Goal: Transaction & Acquisition: Purchase product/service

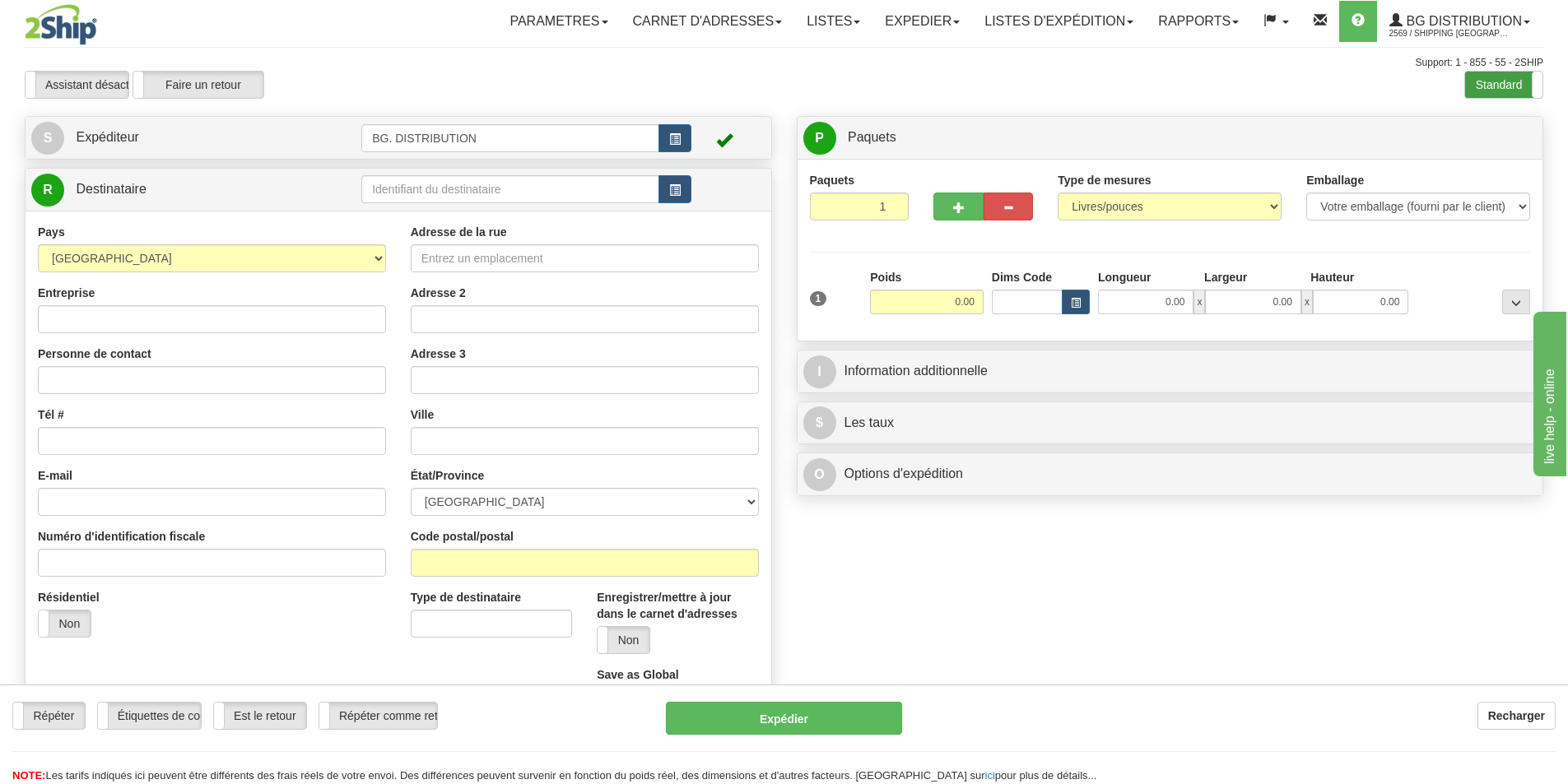
click at [1501, 92] on label "Standard" at bounding box center [1504, 85] width 77 height 27
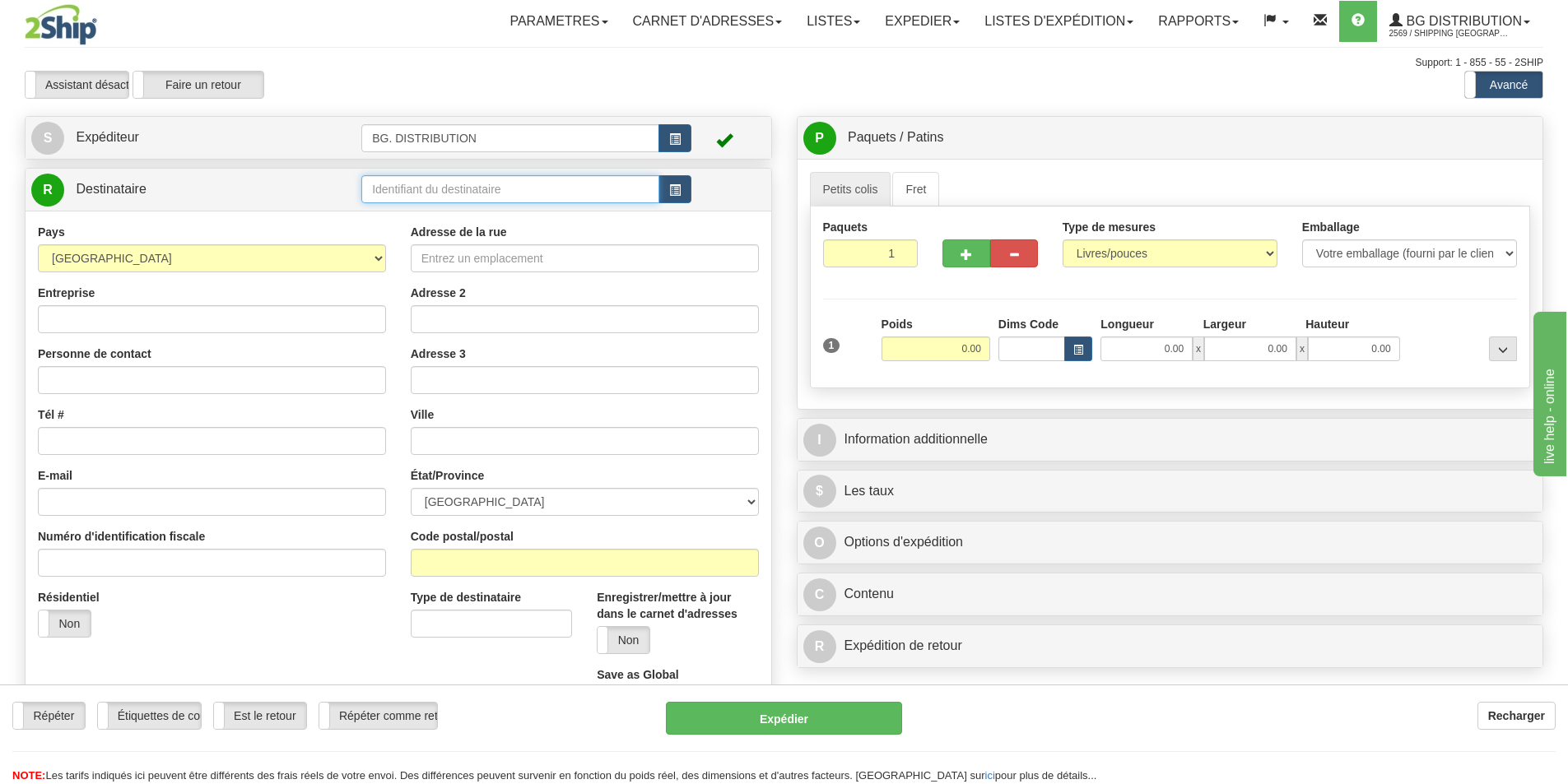
click at [384, 187] on input "text" at bounding box center [510, 189] width 298 height 28
type input "5505"
click button "Supprimer" at bounding box center [0, 0] width 0 height 0
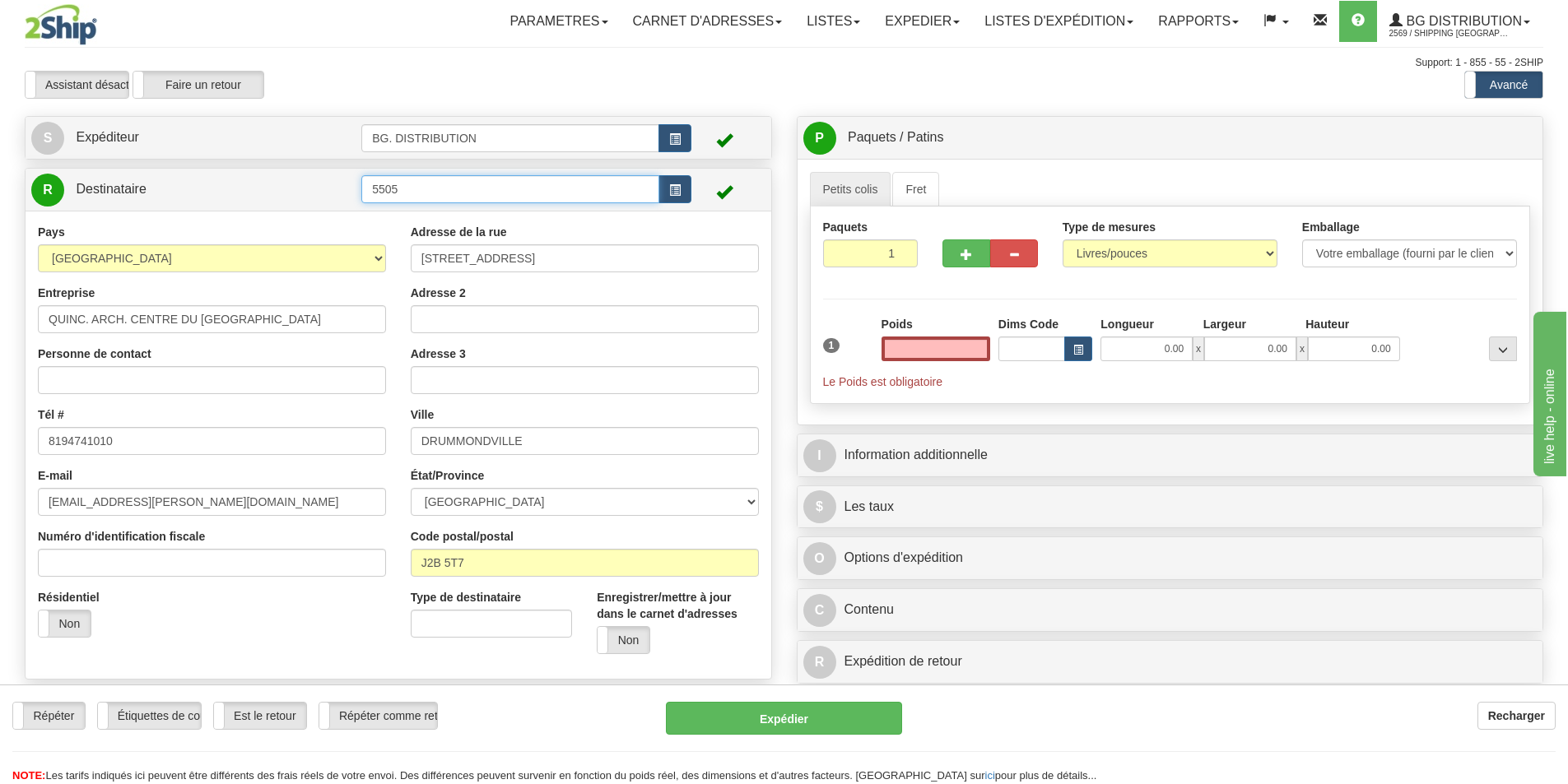
type input "0.00"
click at [419, 191] on input "5505" at bounding box center [510, 189] width 298 height 28
type input "5505...."
click button "Supprimer" at bounding box center [0, 0] width 0 height 0
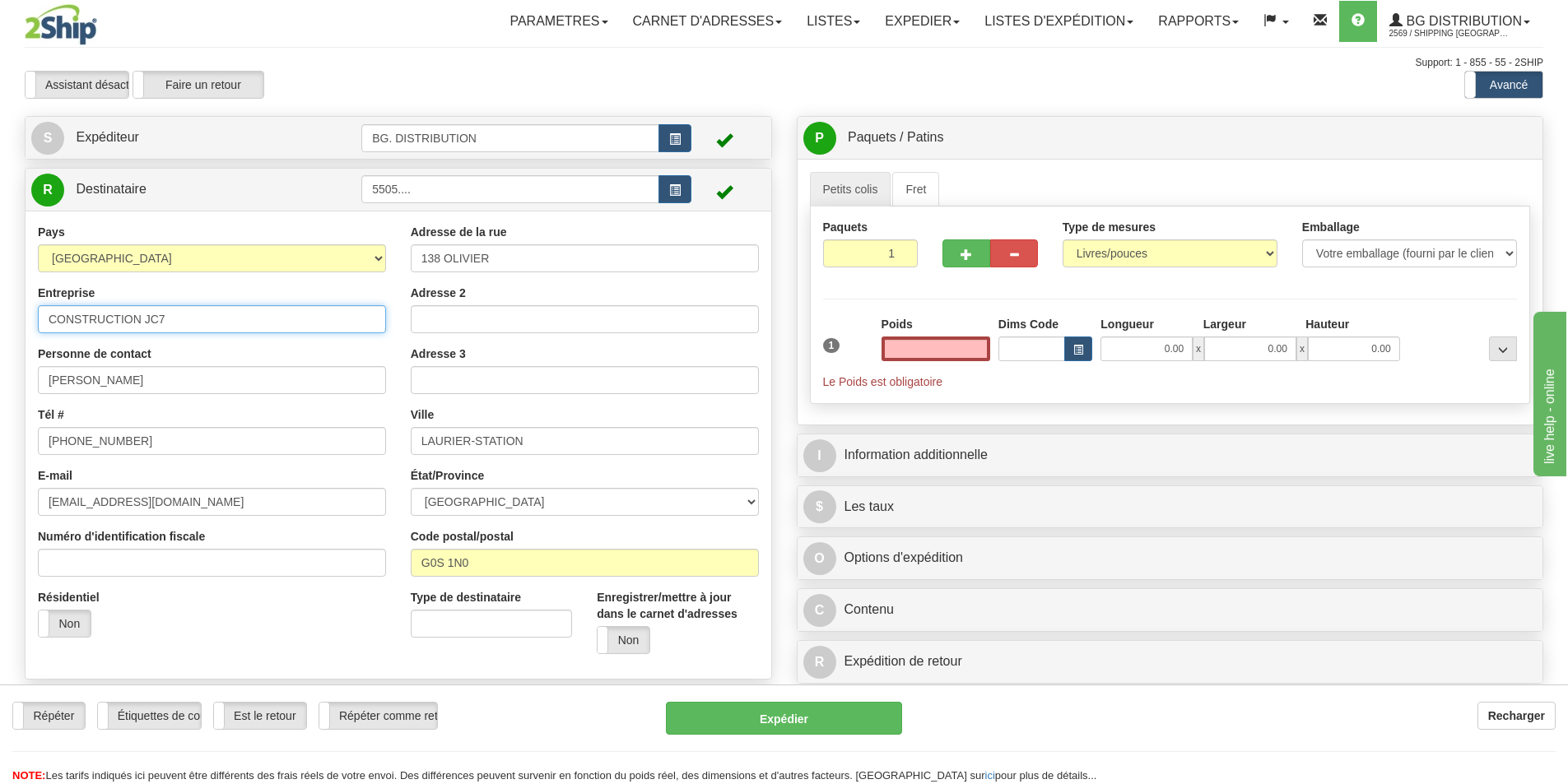
type input "0.00"
drag, startPoint x: 184, startPoint y: 317, endPoint x: 0, endPoint y: 323, distance: 184.1
click at [0, 323] on div "Toggle navigation Parametres Préférences d'expédition Préférences des champs Ne…" at bounding box center [784, 437] width 1568 height 875
type input "n"
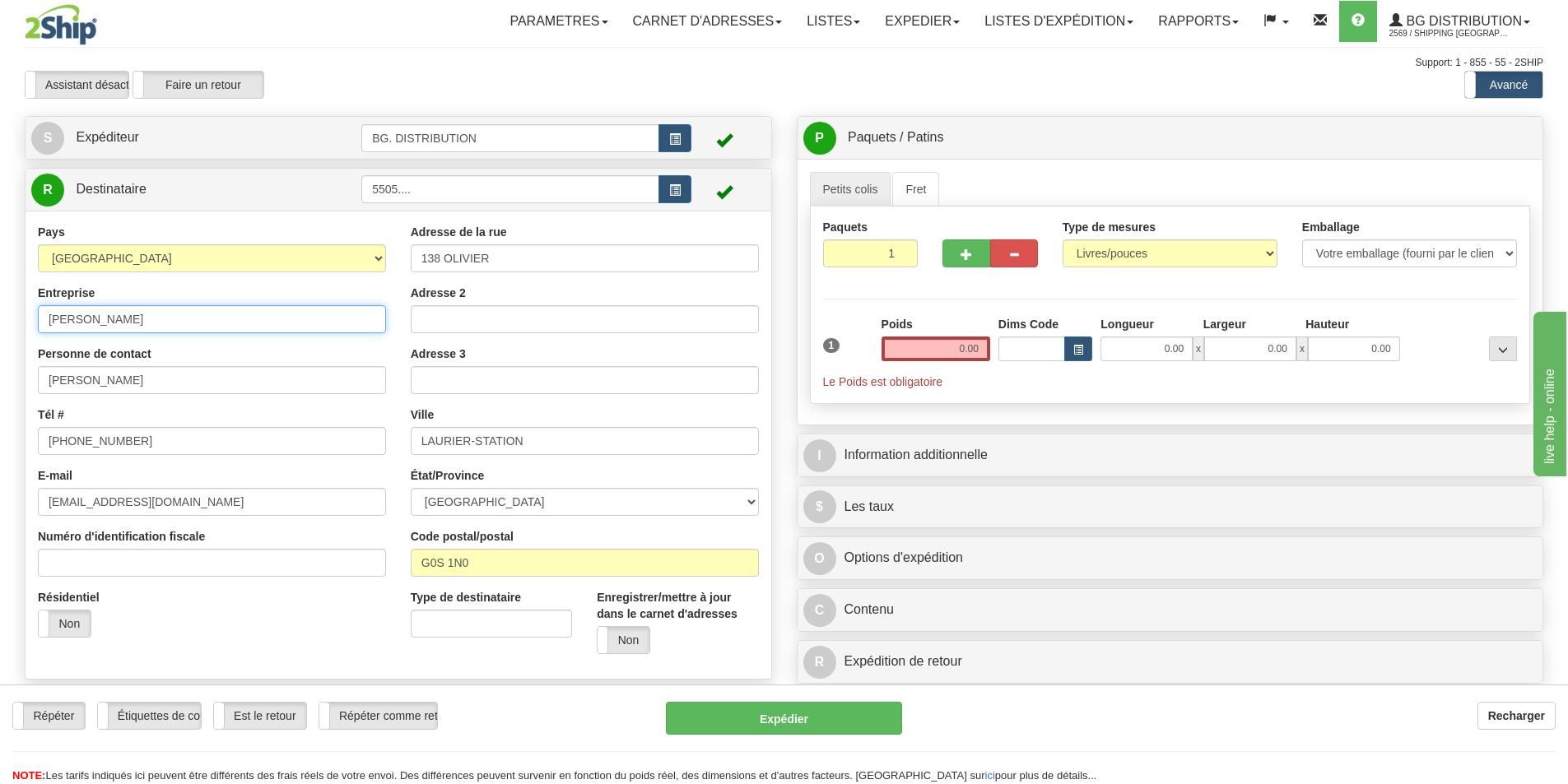
type input "[PERSON_NAME]"
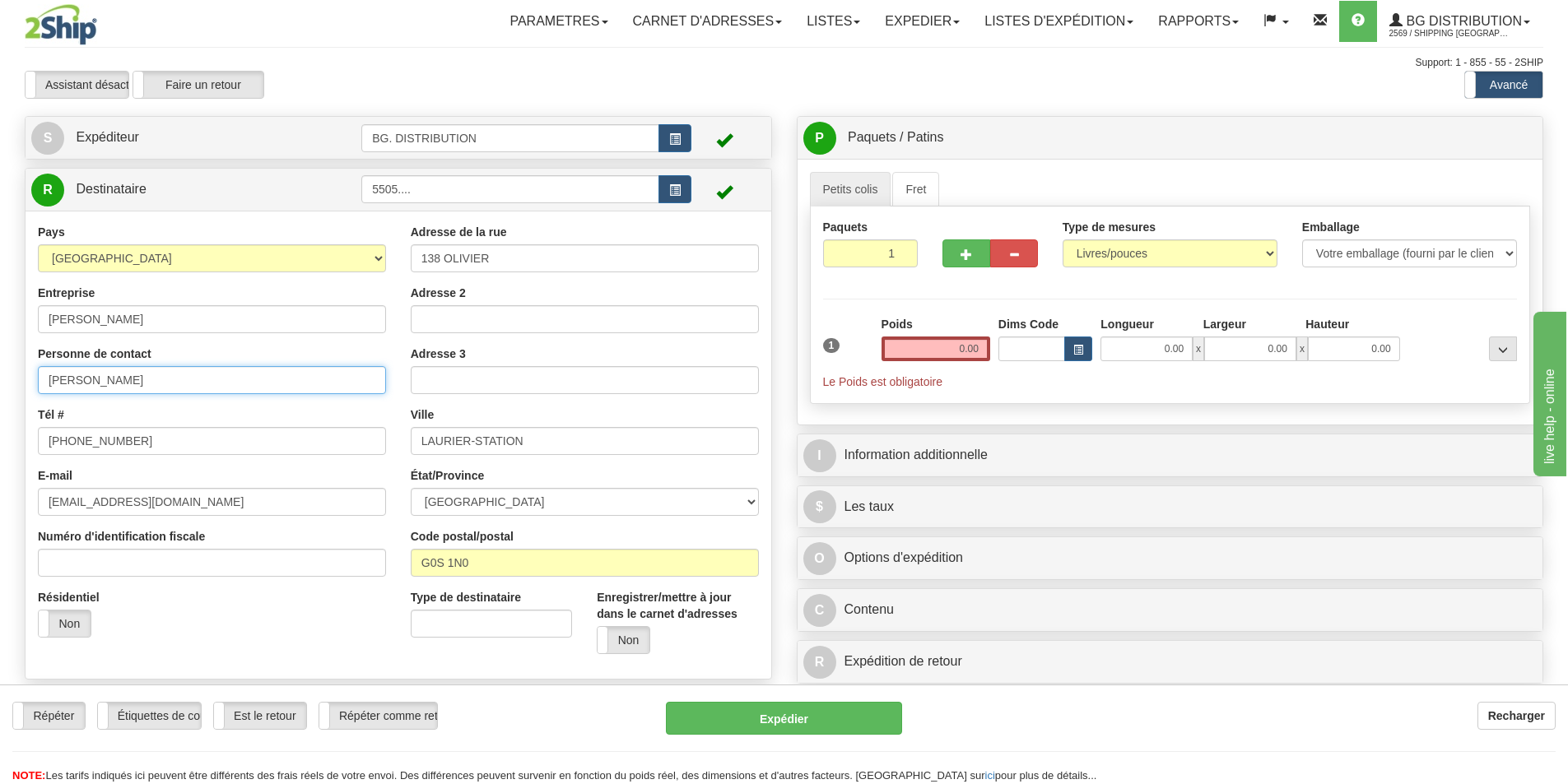
drag, startPoint x: 184, startPoint y: 381, endPoint x: 0, endPoint y: 366, distance: 184.6
click at [0, 367] on div "Toggle navigation Parametres Préférences d'expédition Préférences des champs Ne…" at bounding box center [784, 437] width 1568 height 875
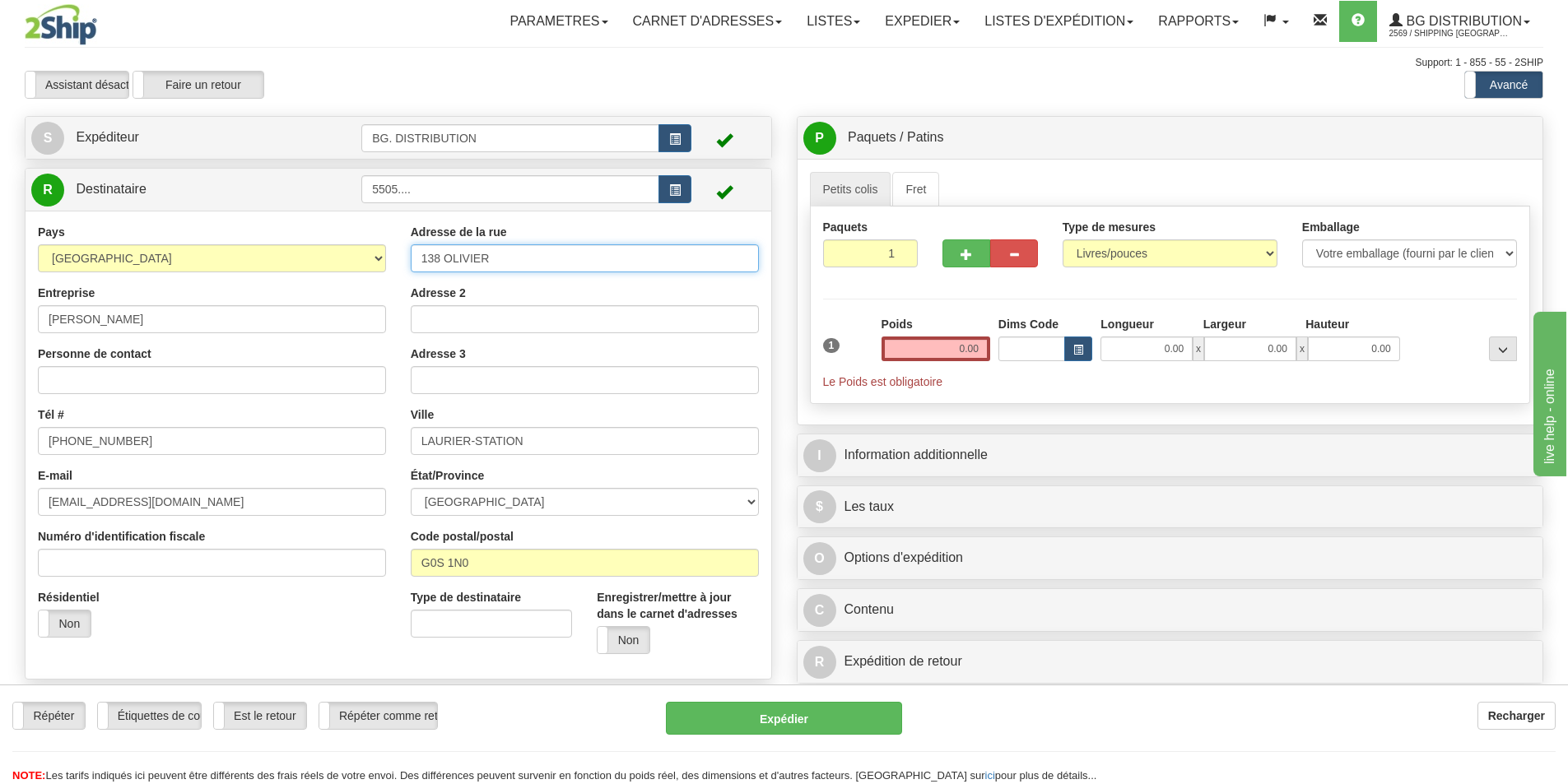
drag, startPoint x: 498, startPoint y: 256, endPoint x: 413, endPoint y: 261, distance: 85.1
click at [415, 261] on input "138 OLIVIER" at bounding box center [585, 258] width 348 height 28
click at [448, 262] on input "22A PRICIPALE" at bounding box center [585, 258] width 348 height 28
click at [496, 262] on input "[STREET_ADDRESS]" at bounding box center [585, 258] width 348 height 28
click at [492, 262] on input "[STREET_ADDRESS]" at bounding box center [585, 258] width 348 height 28
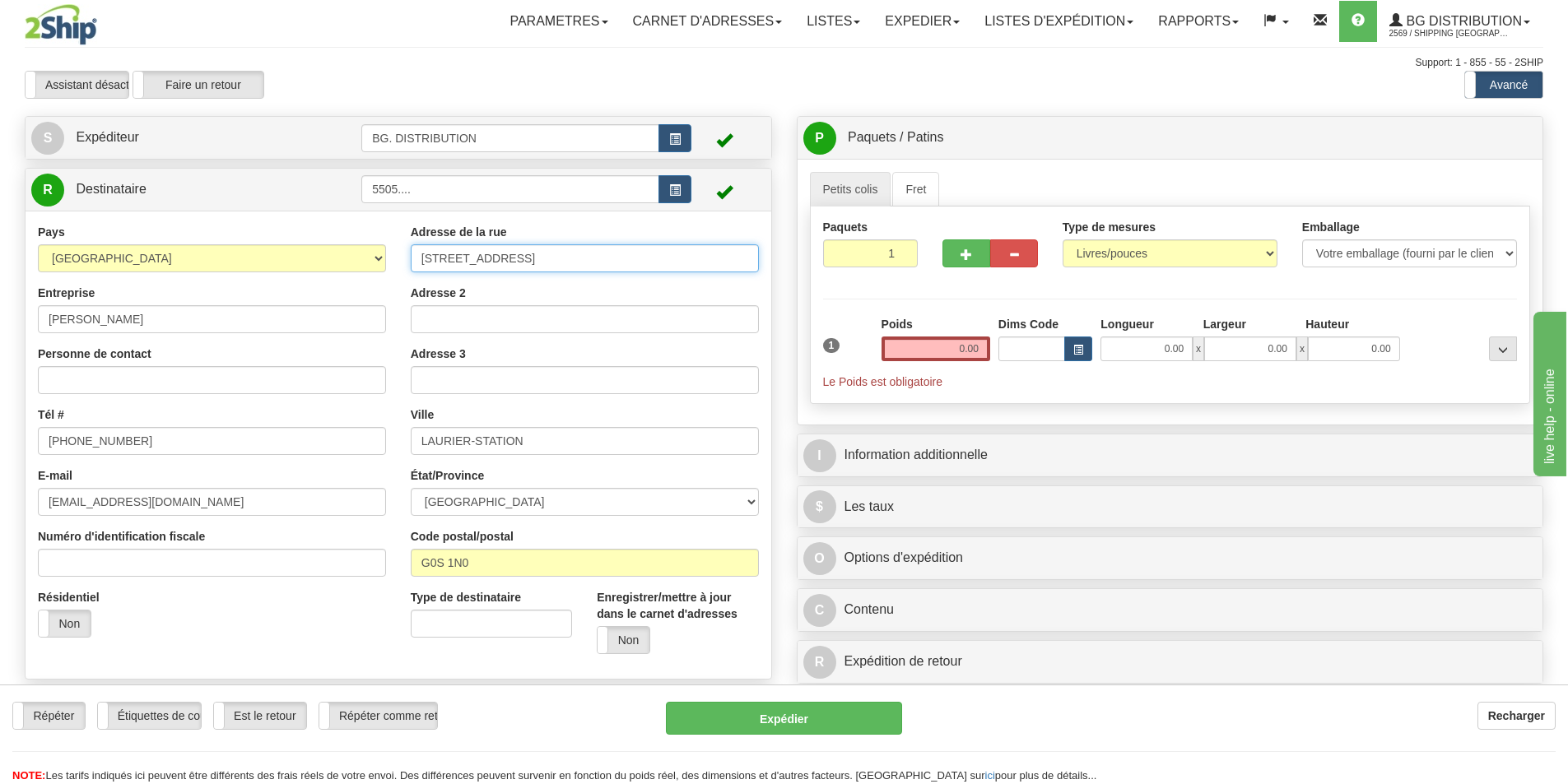
type input "[STREET_ADDRESS]"
drag, startPoint x: 534, startPoint y: 441, endPoint x: 394, endPoint y: 443, distance: 140.0
click at [394, 443] on div "Pays [GEOGRAPHIC_DATA] [GEOGRAPHIC_DATA] [GEOGRAPHIC_DATA] [GEOGRAPHIC_DATA] [U…" at bounding box center [398, 446] width 745 height 443
type input "SAINT DAMASE"
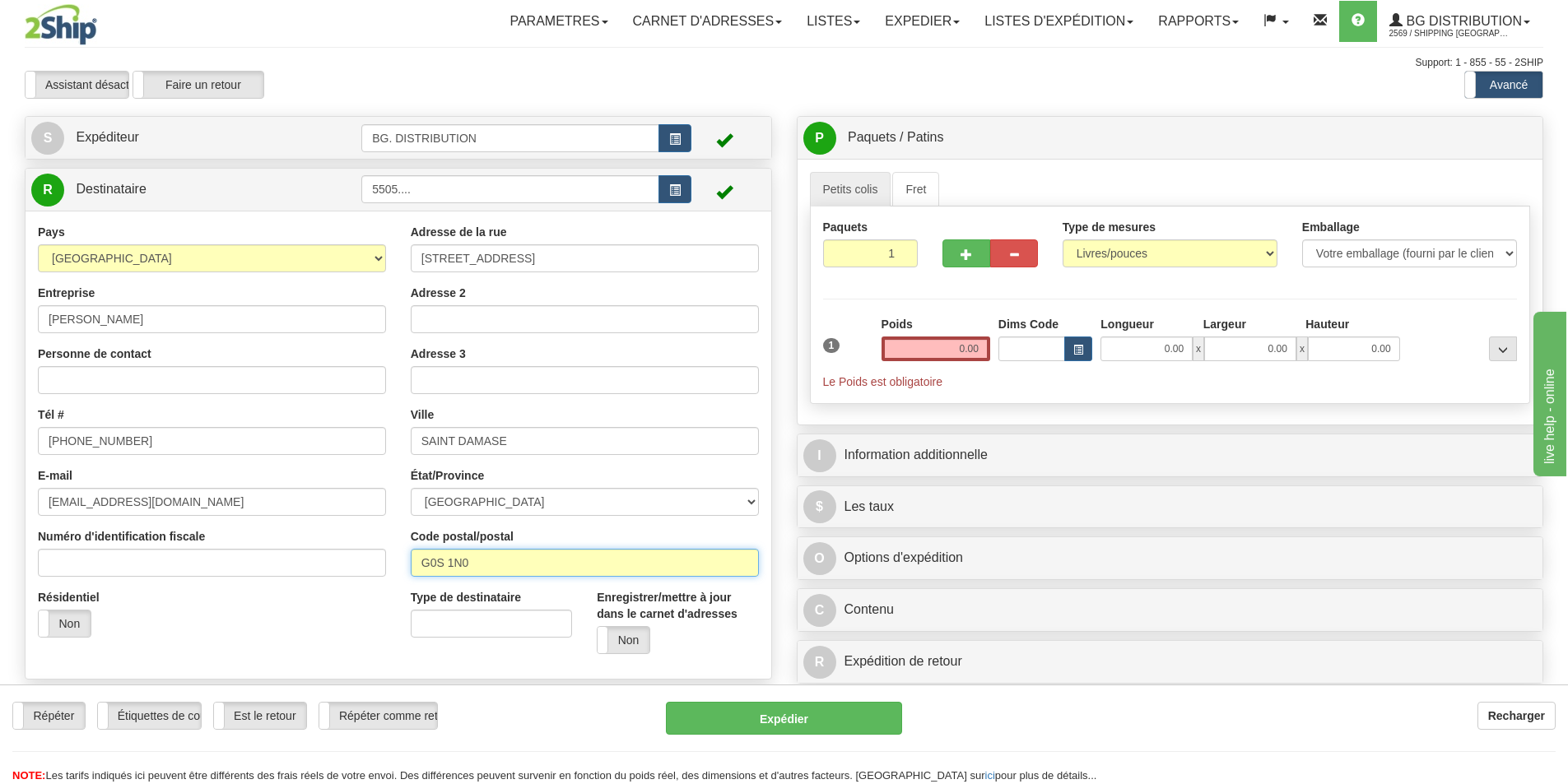
click at [480, 562] on input "G0S 1N0" at bounding box center [585, 562] width 348 height 28
drag, startPoint x: 477, startPoint y: 562, endPoint x: 271, endPoint y: 552, distance: 206.2
click at [301, 558] on div "Pays [GEOGRAPHIC_DATA] [GEOGRAPHIC_DATA] [GEOGRAPHIC_DATA] [GEOGRAPHIC_DATA] [U…" at bounding box center [398, 446] width 745 height 443
click at [963, 354] on input "0.00" at bounding box center [936, 348] width 108 height 25
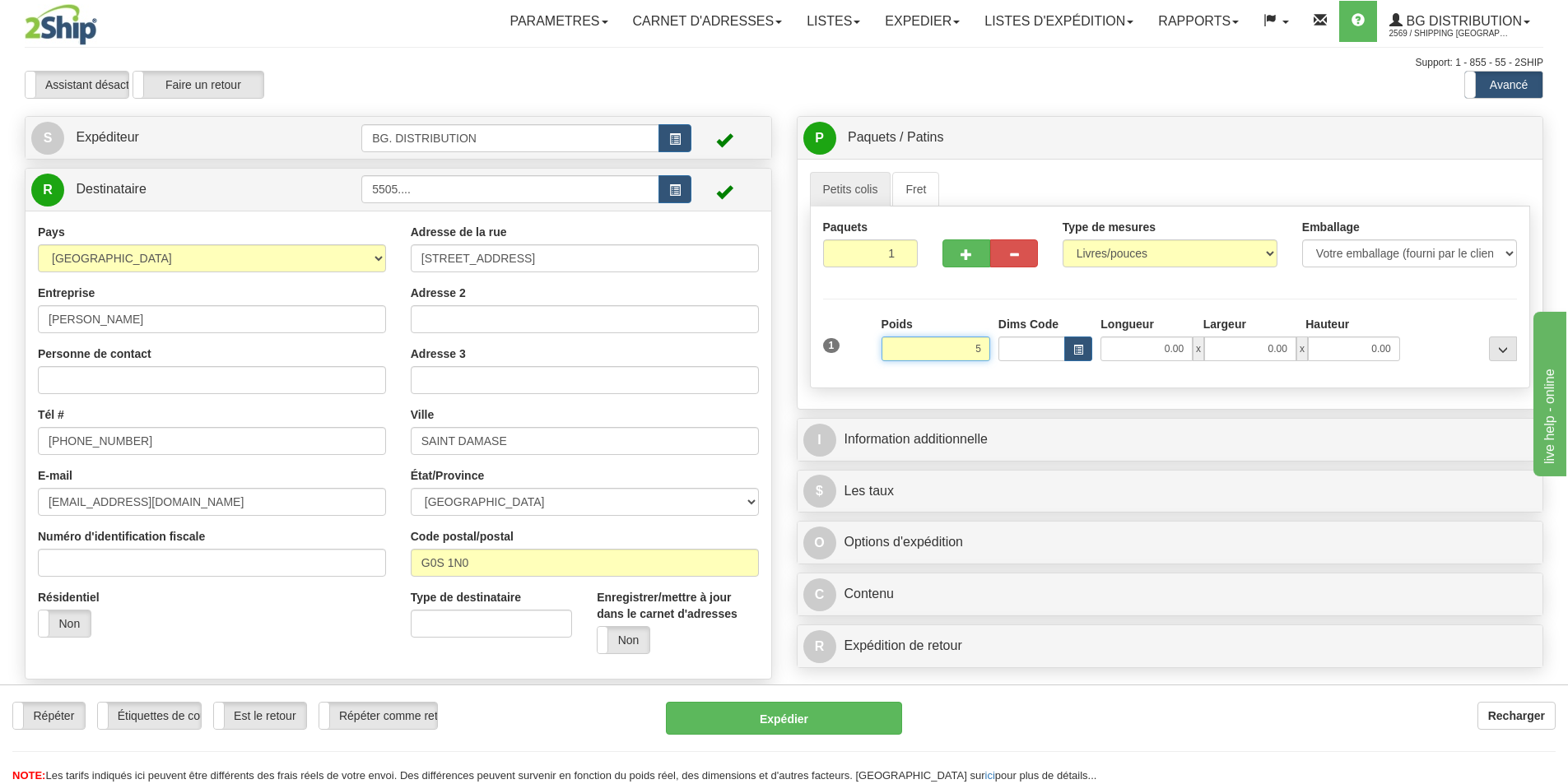
click at [964, 346] on input "5" at bounding box center [936, 348] width 108 height 25
type input "15.00"
click at [1148, 346] on input "0.00" at bounding box center [1146, 348] width 92 height 25
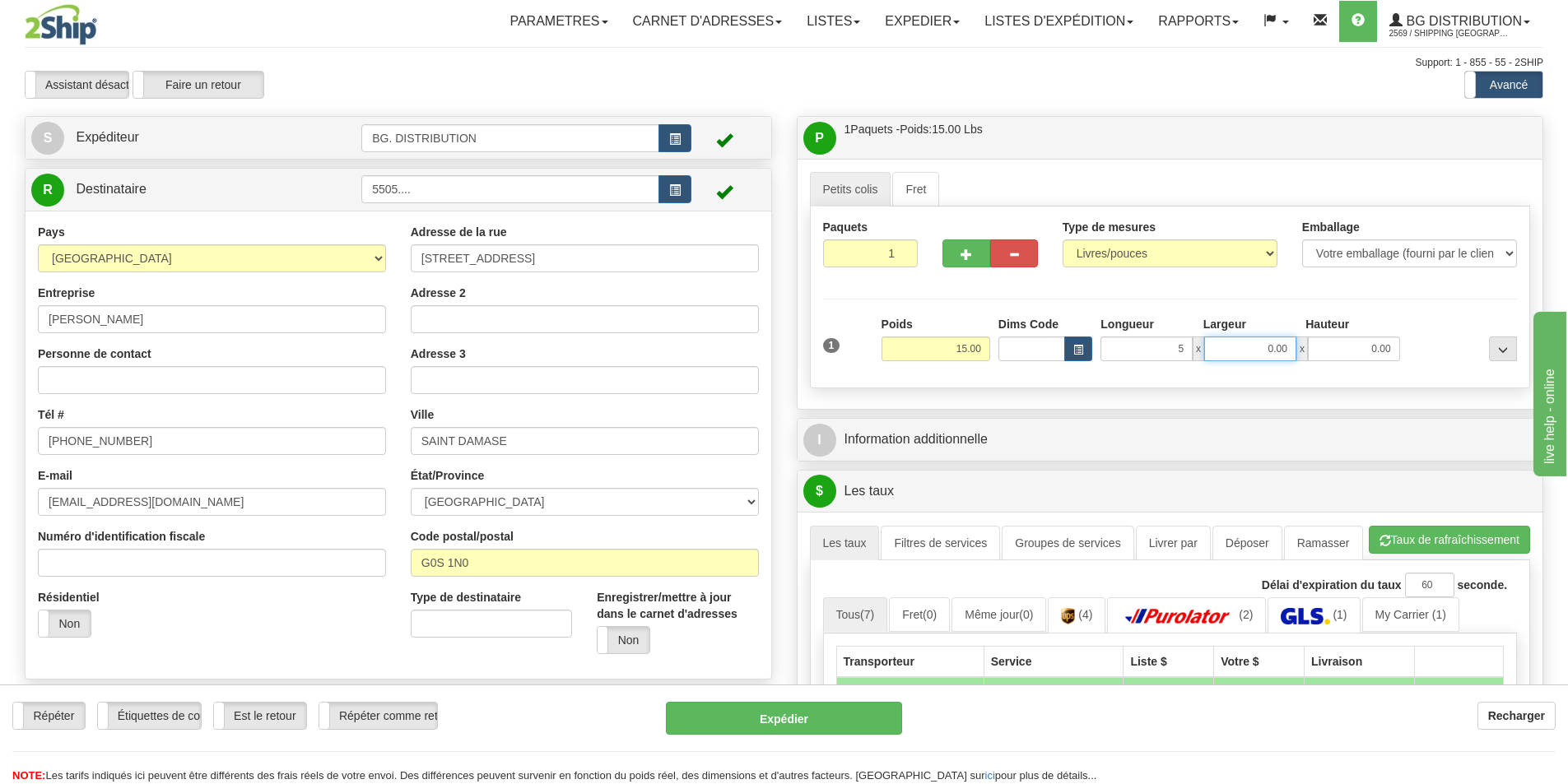
type input "5.00"
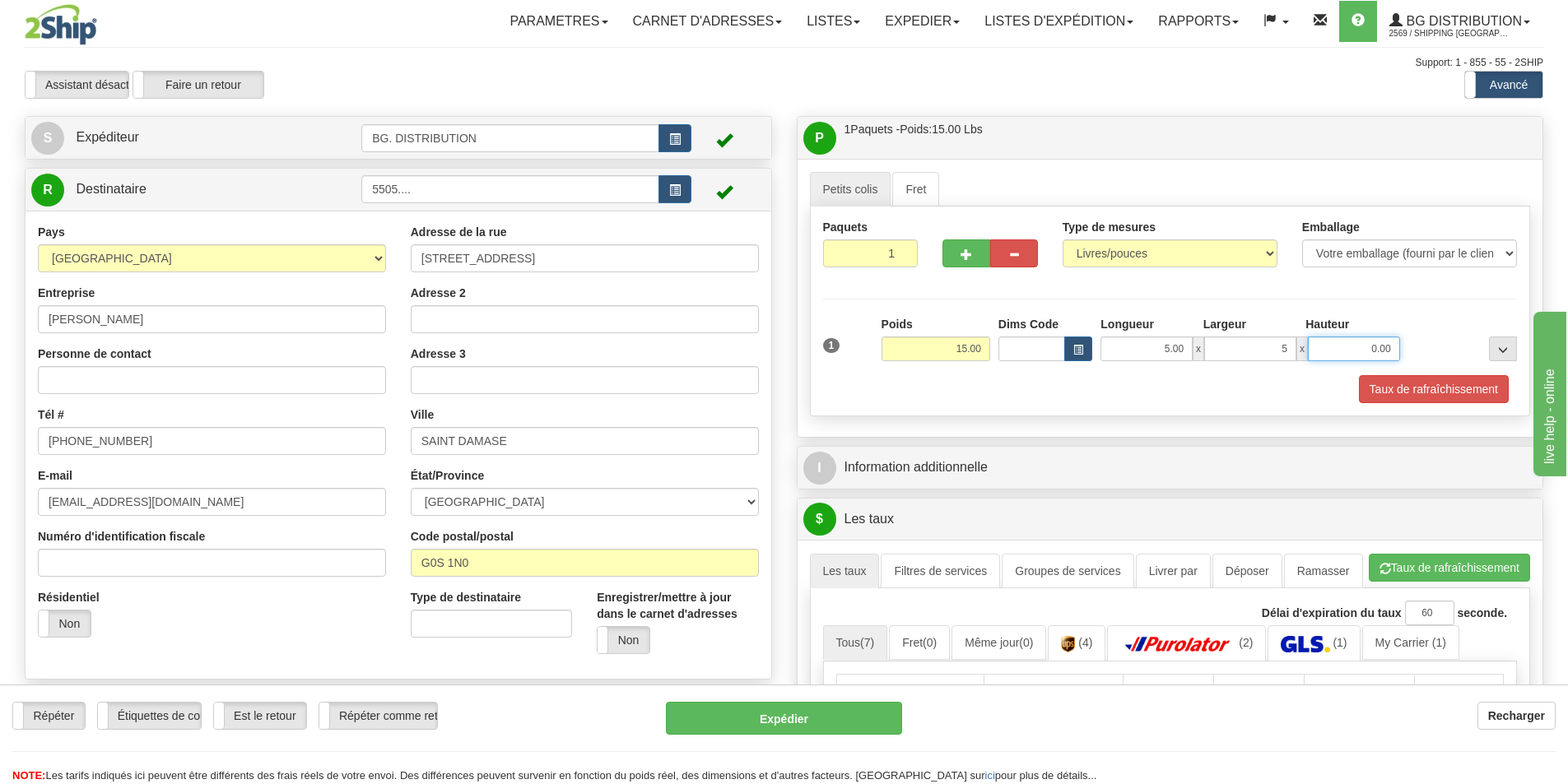
type input "5.00"
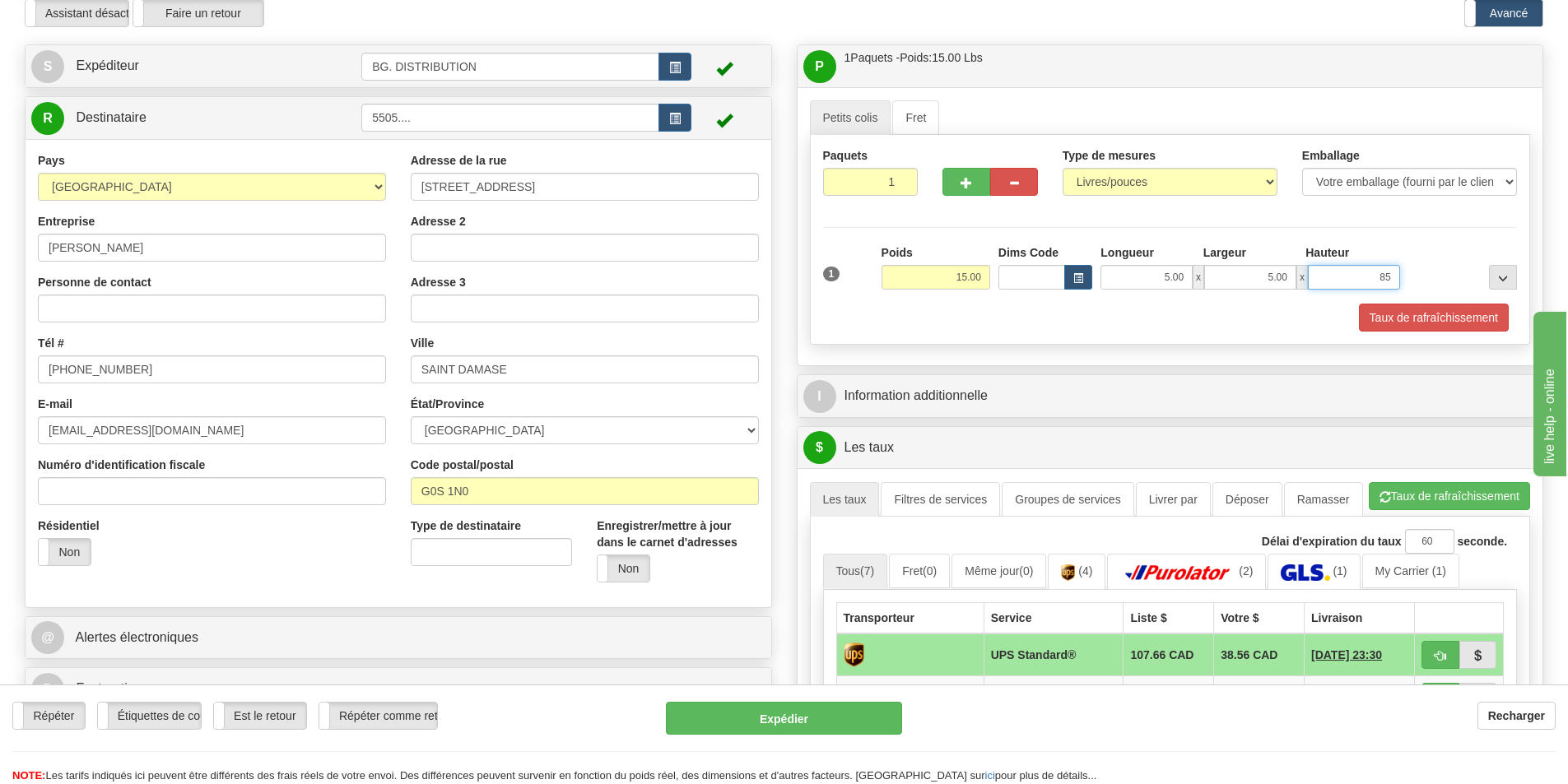
scroll to position [329, 0]
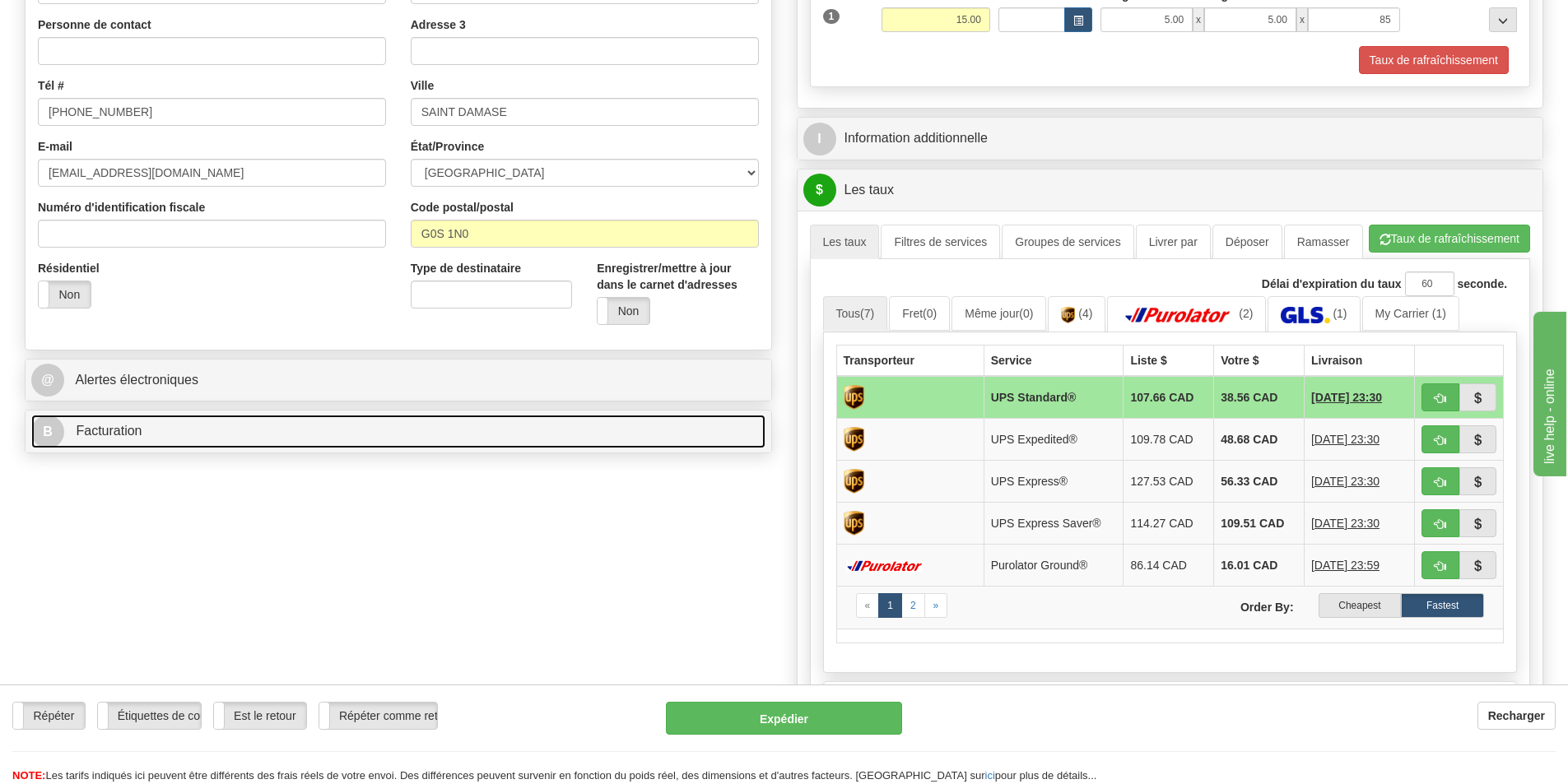
type input "85.00"
click at [227, 424] on link "B Facturation" at bounding box center [398, 431] width 734 height 34
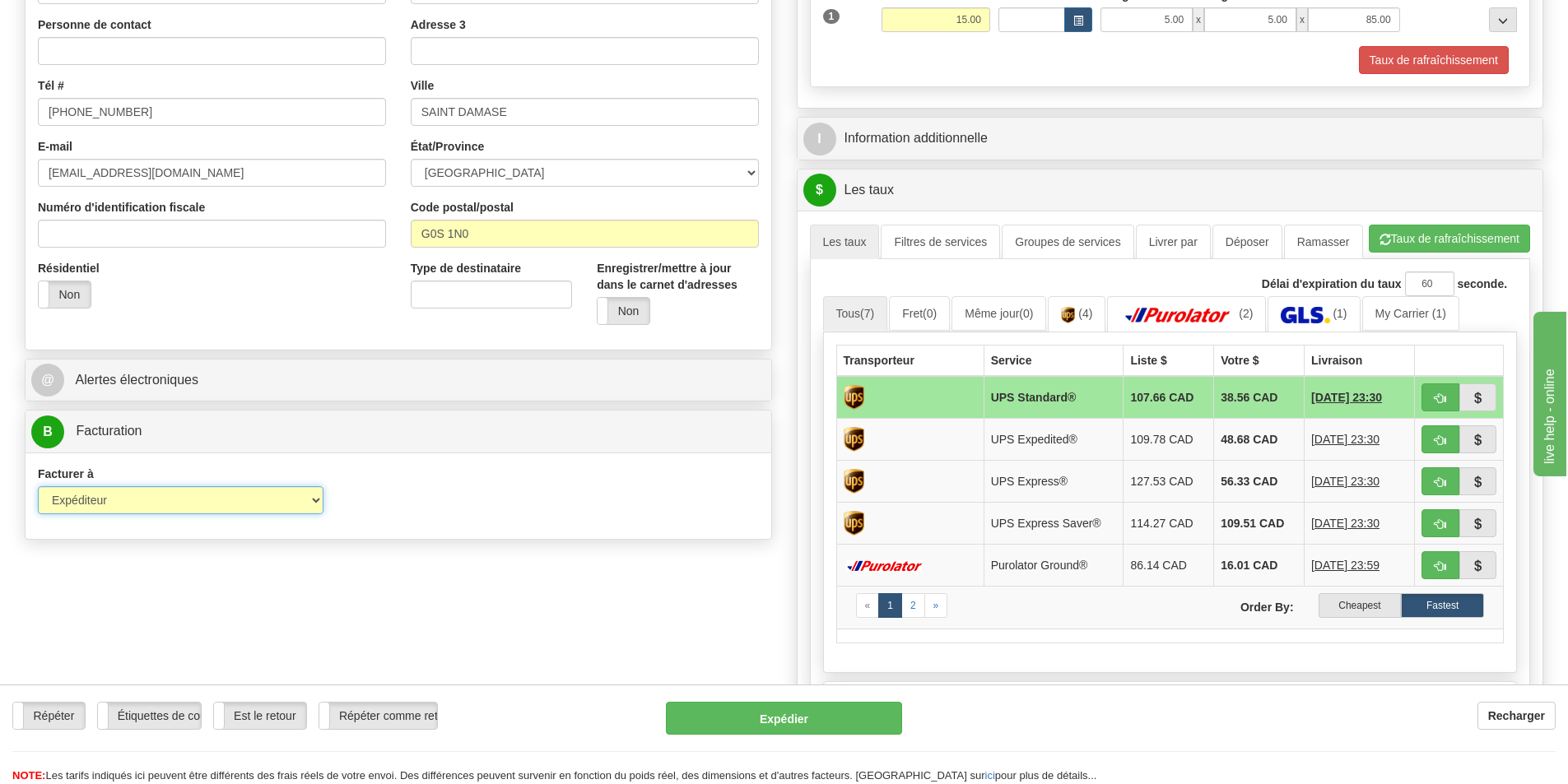
click at [219, 490] on select "Expéditeur Destinataire Tierce personne Collecter" at bounding box center [180, 500] width 286 height 28
select select "2"
click at [38, 486] on select "Expéditeur Destinataire Tierce personne Collecter" at bounding box center [180, 500] width 286 height 28
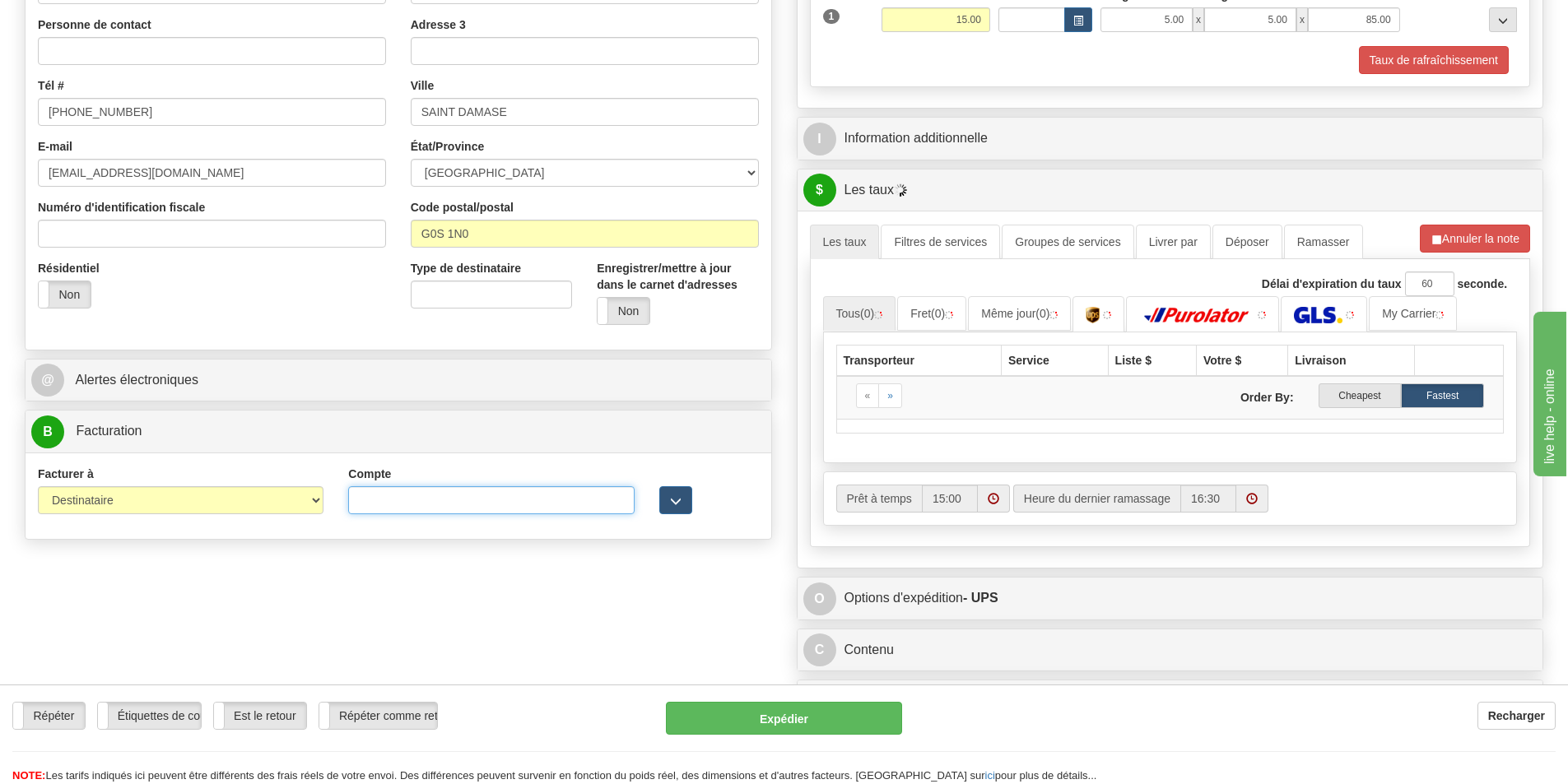
click at [377, 496] on input "Compte" at bounding box center [491, 500] width 286 height 28
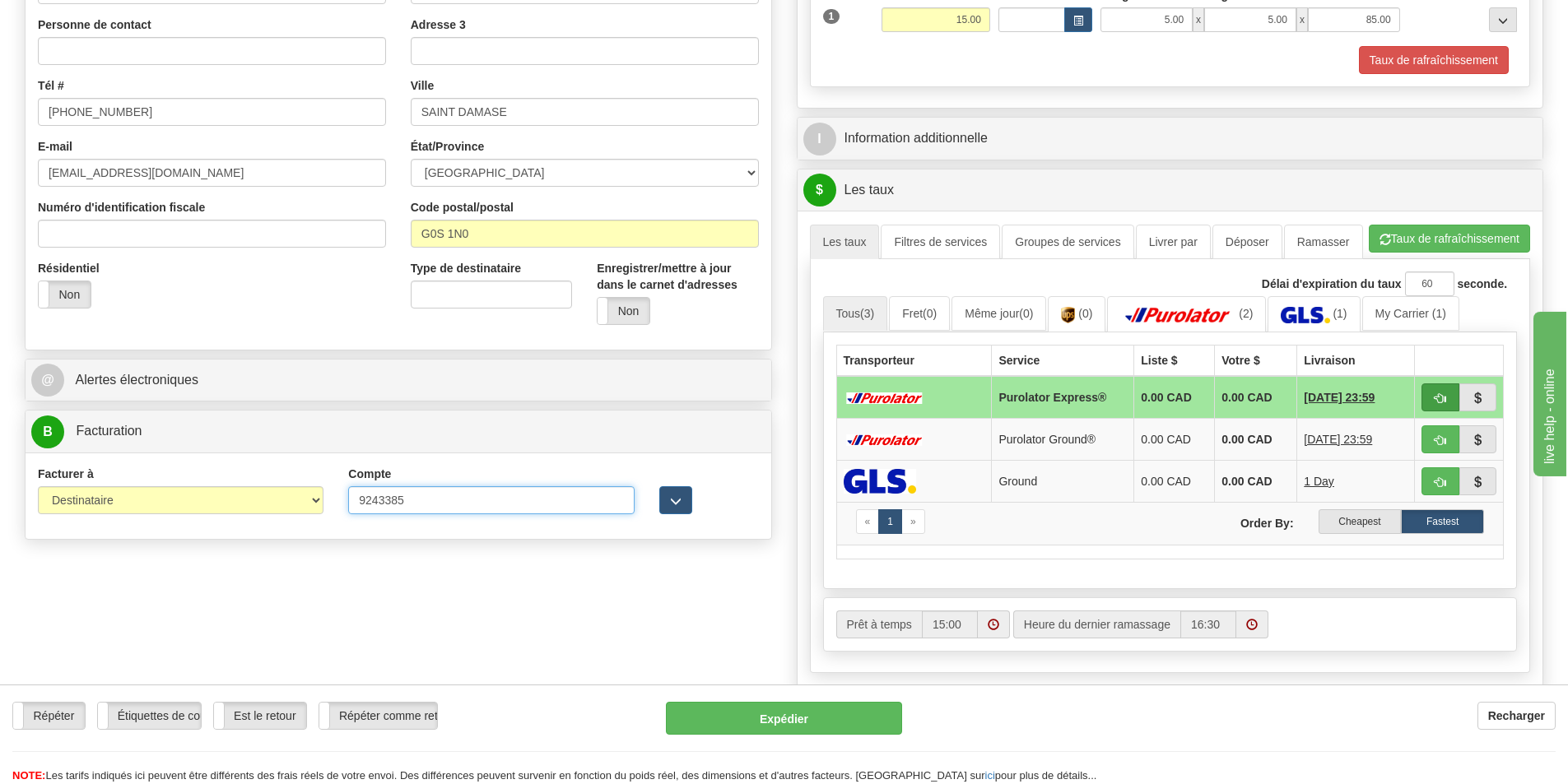
type input "9243385"
click at [1444, 401] on span "button" at bounding box center [1440, 399] width 12 height 11
type input "202"
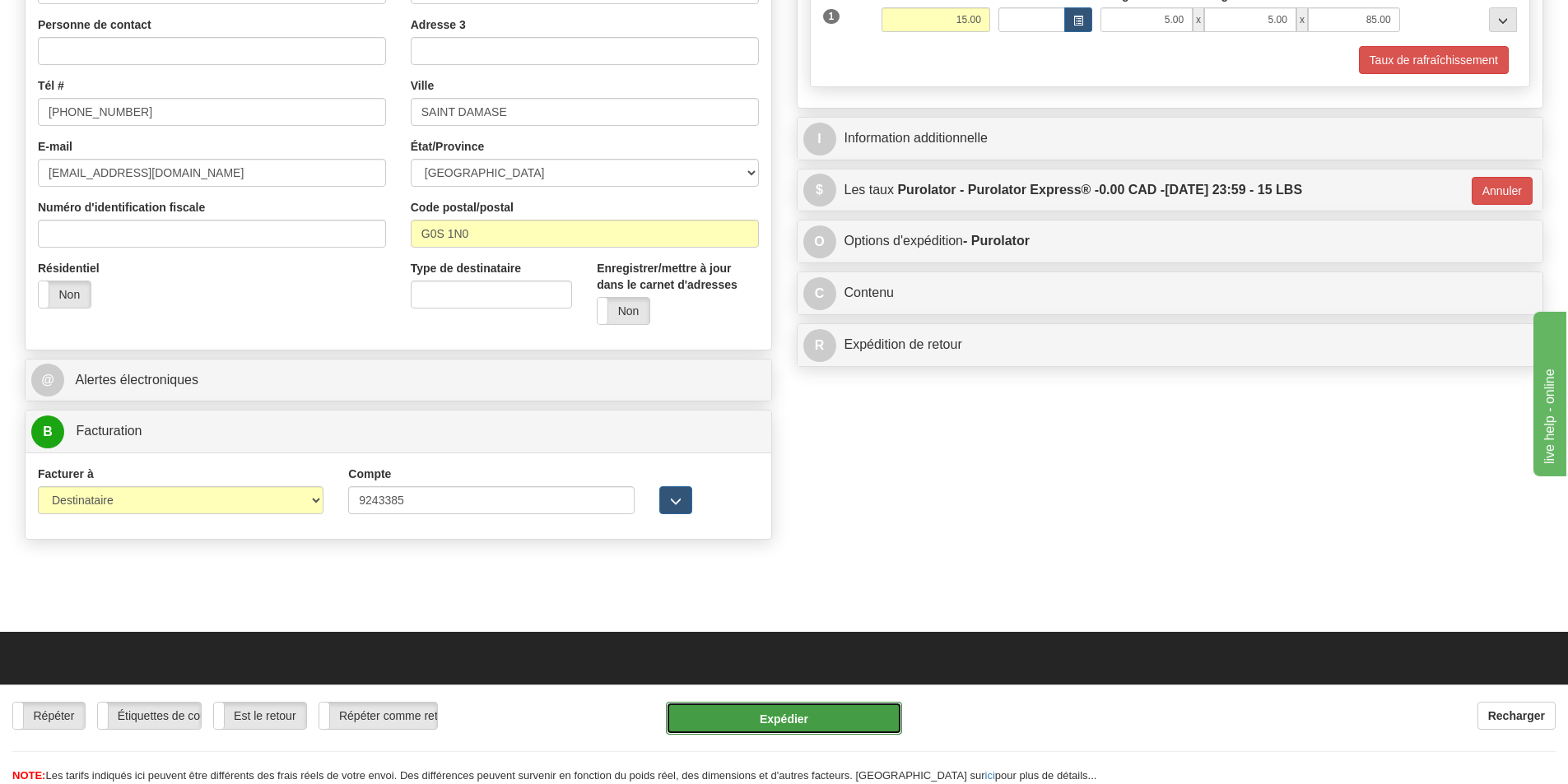
click at [795, 712] on button "Expédier" at bounding box center [783, 719] width 236 height 33
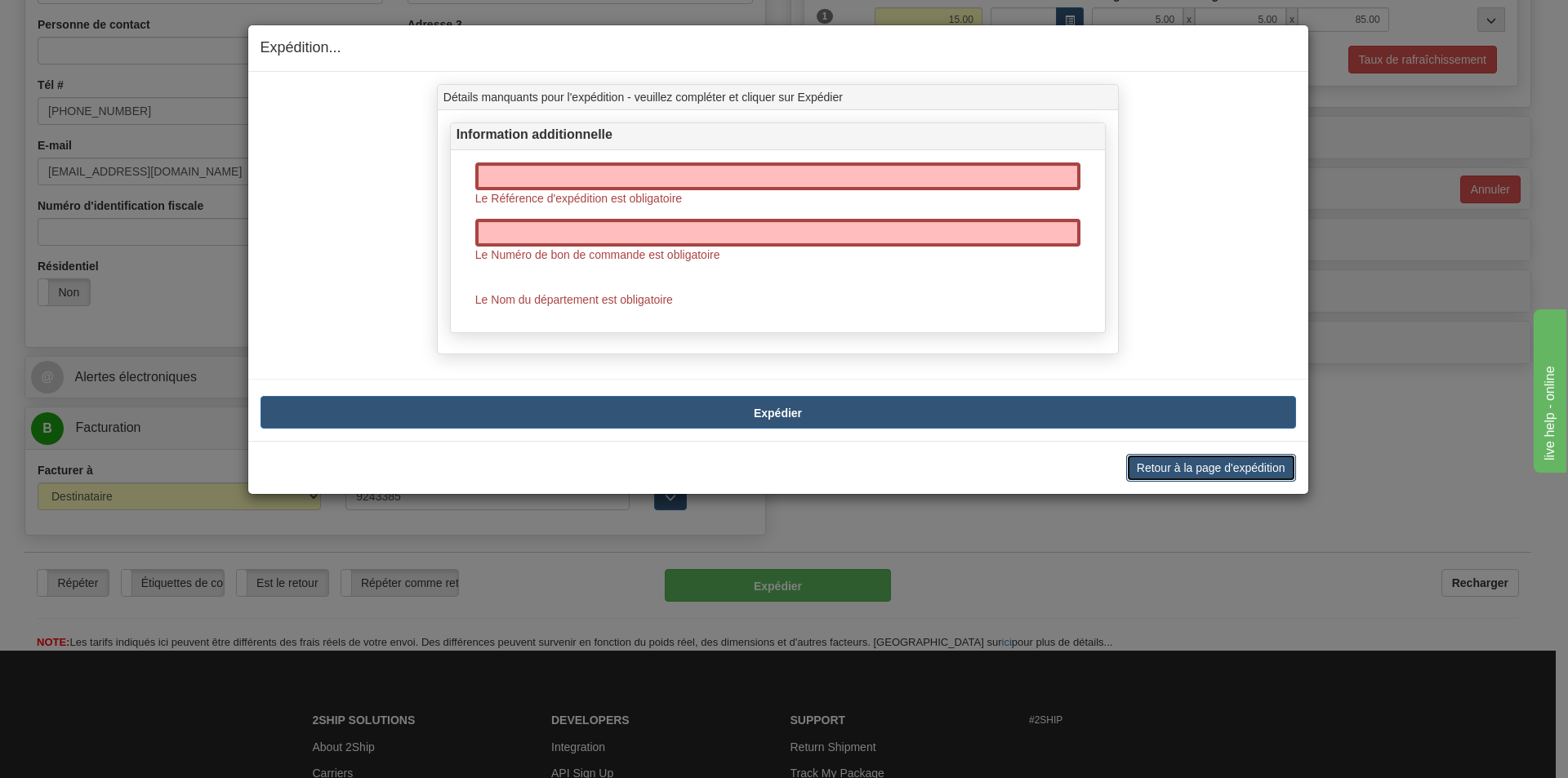
click at [1185, 469] on button "Retour à la page d'expédition" at bounding box center [1211, 468] width 170 height 27
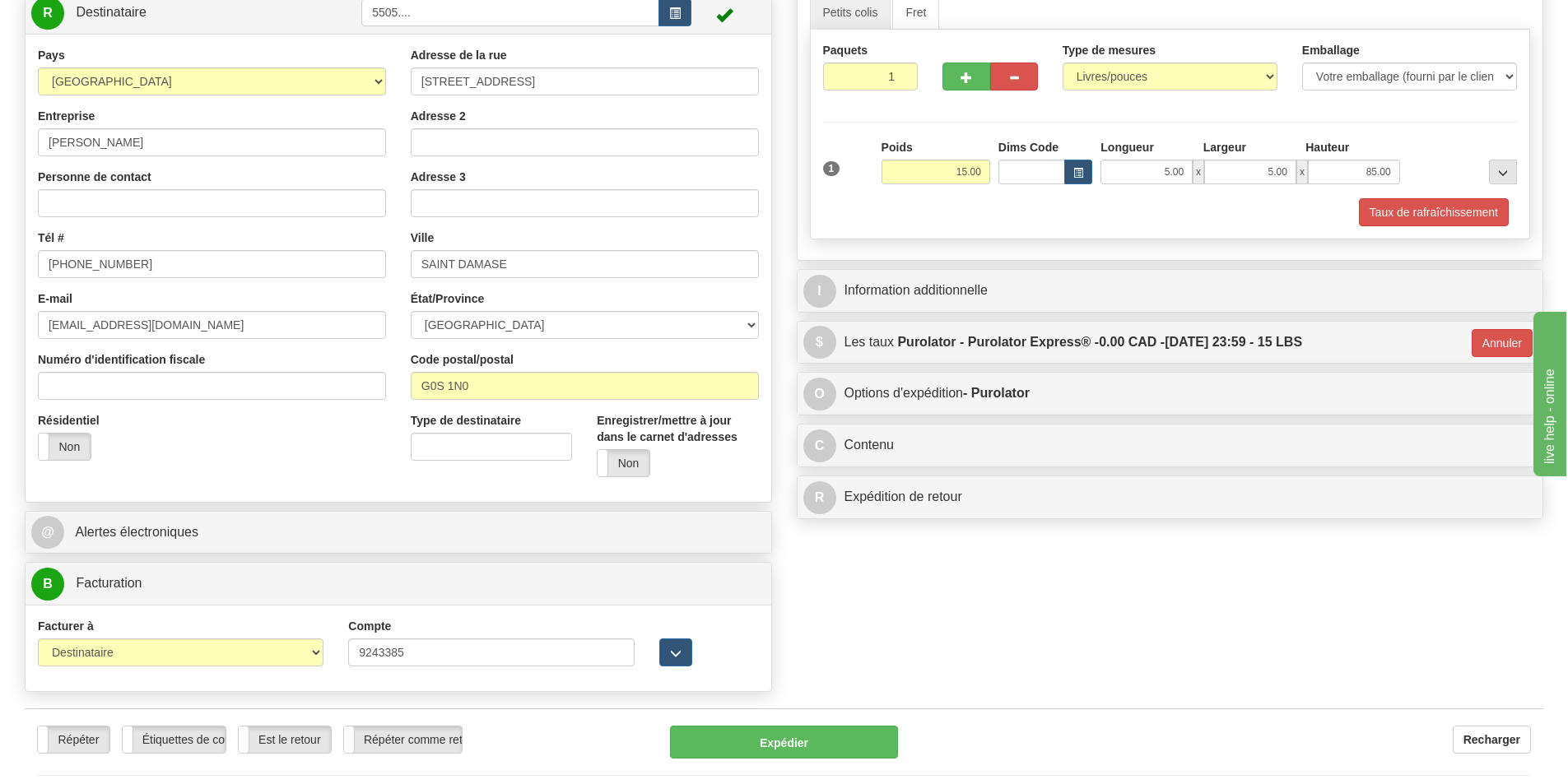
scroll to position [165, 0]
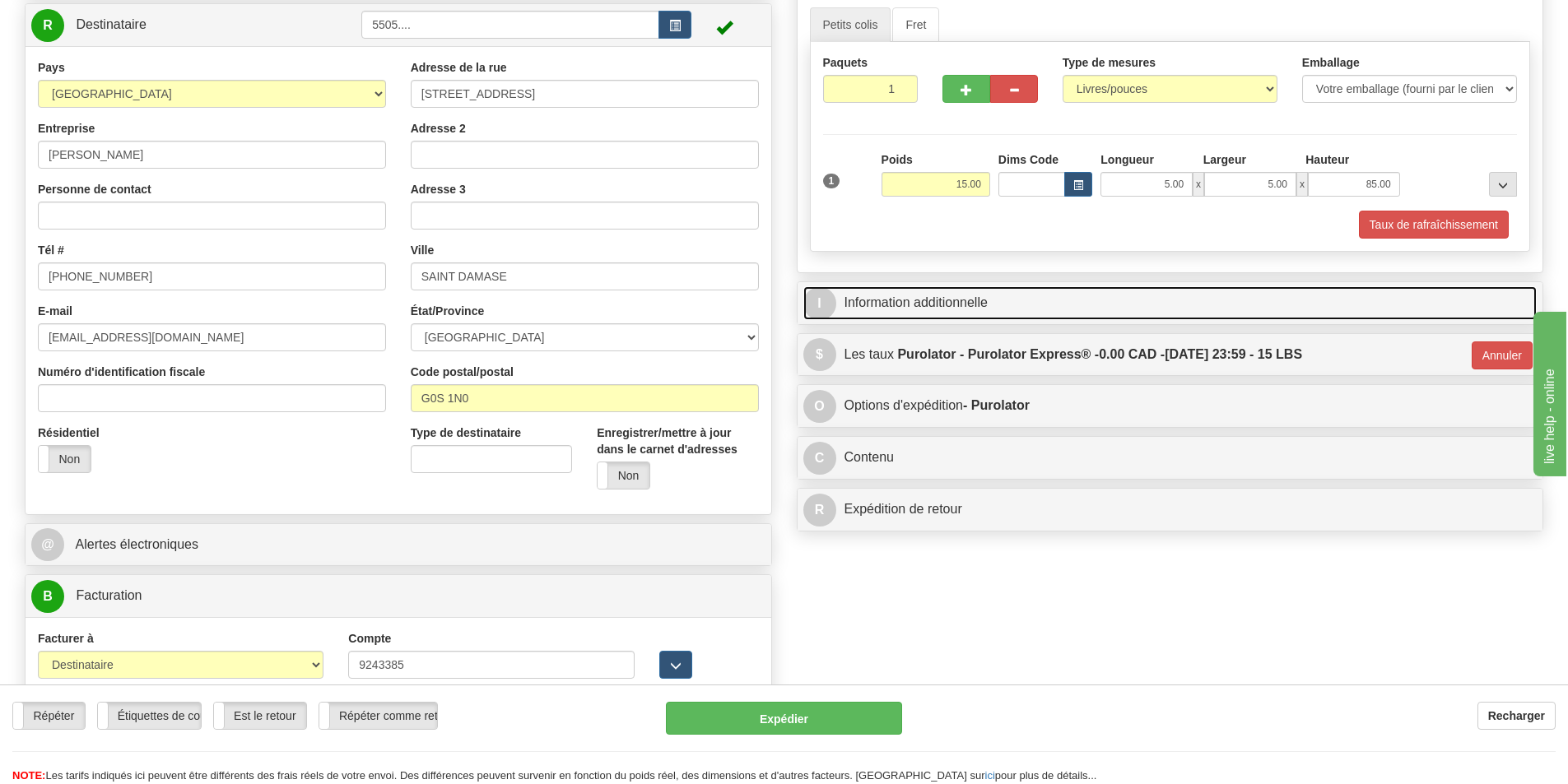
click at [967, 301] on link "I Information additionnelle" at bounding box center [1170, 303] width 734 height 34
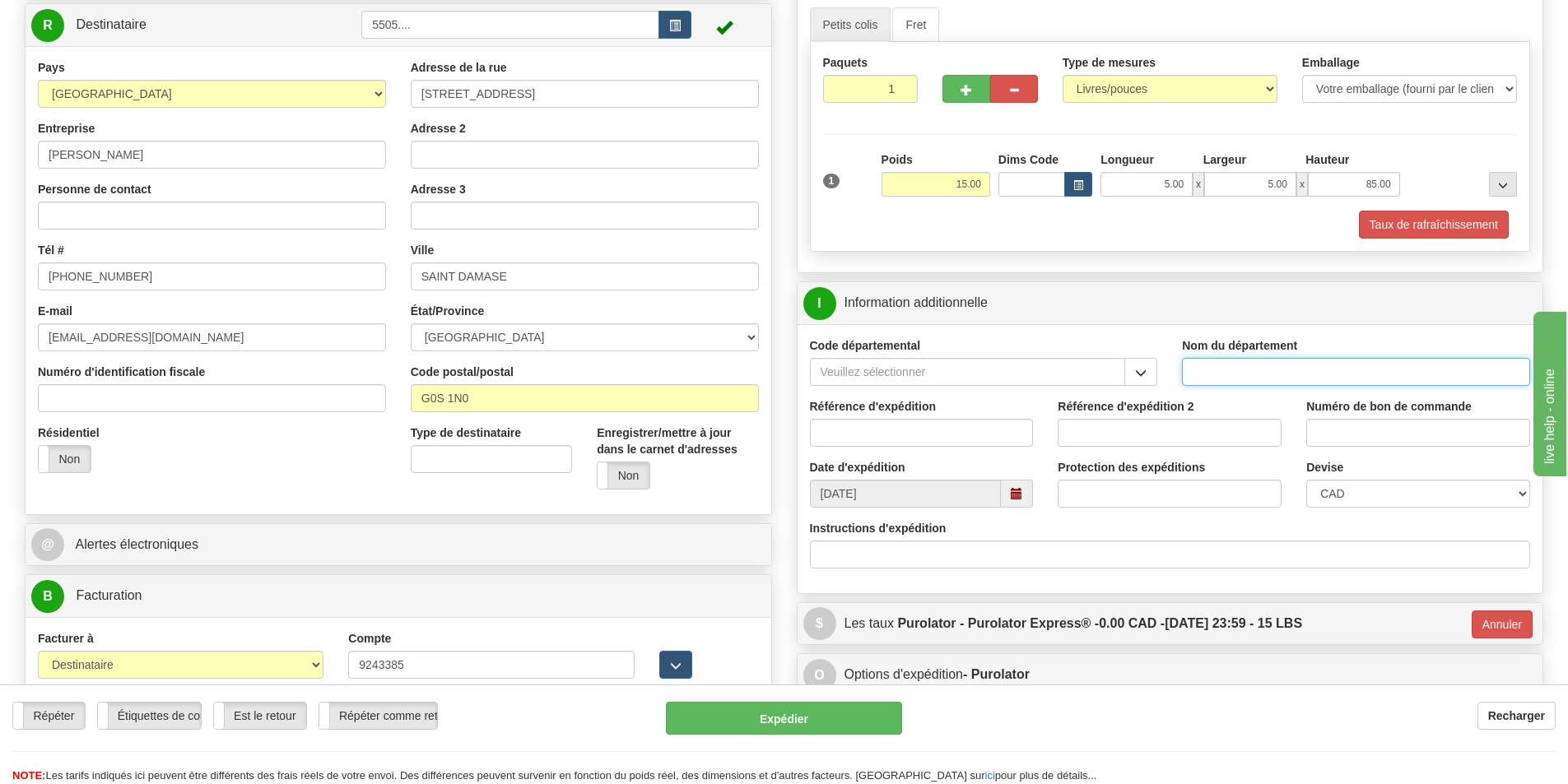
click at [1225, 366] on input "Nom du département" at bounding box center [1356, 372] width 348 height 28
type input "."
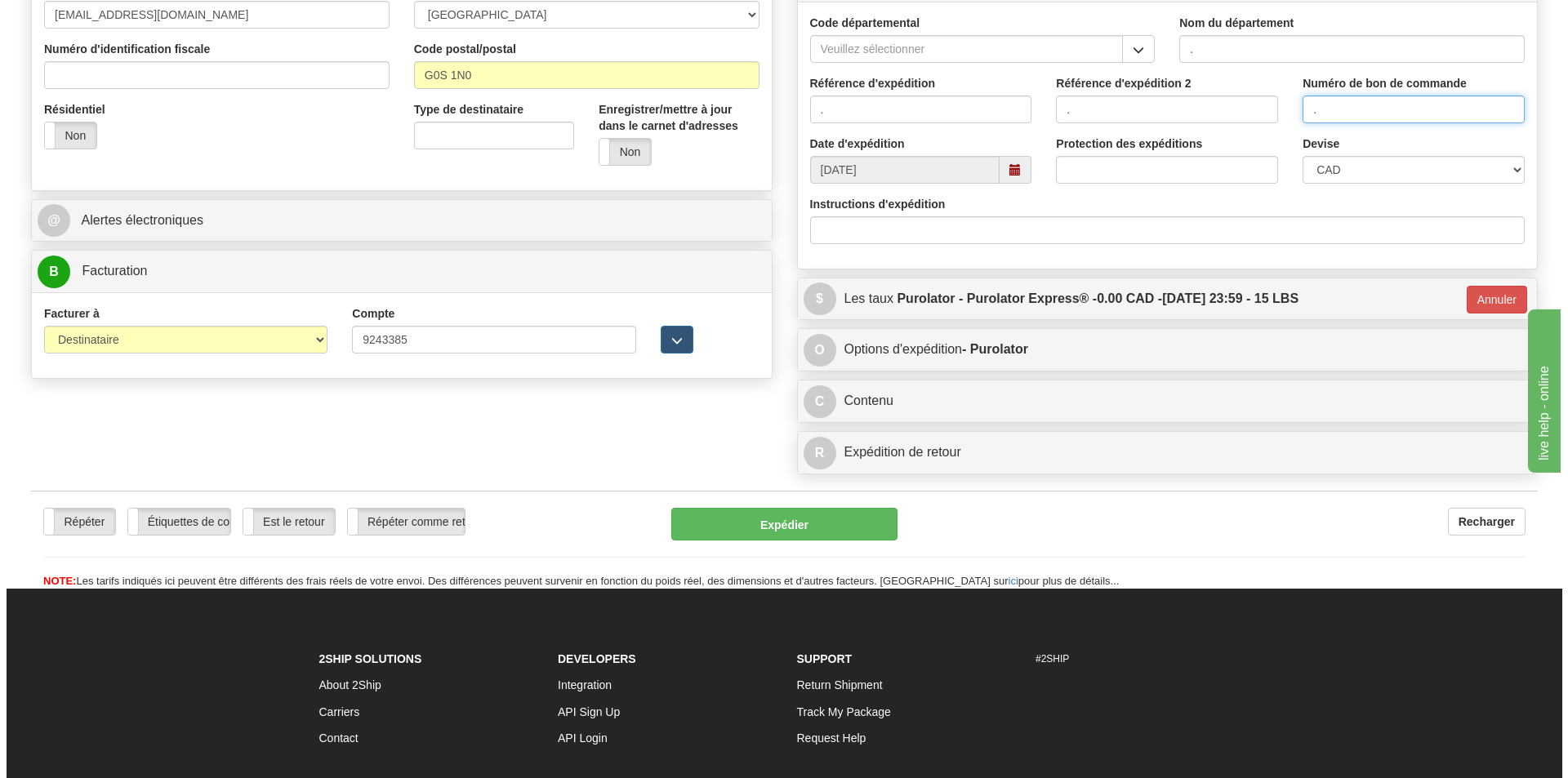
scroll to position [490, 0]
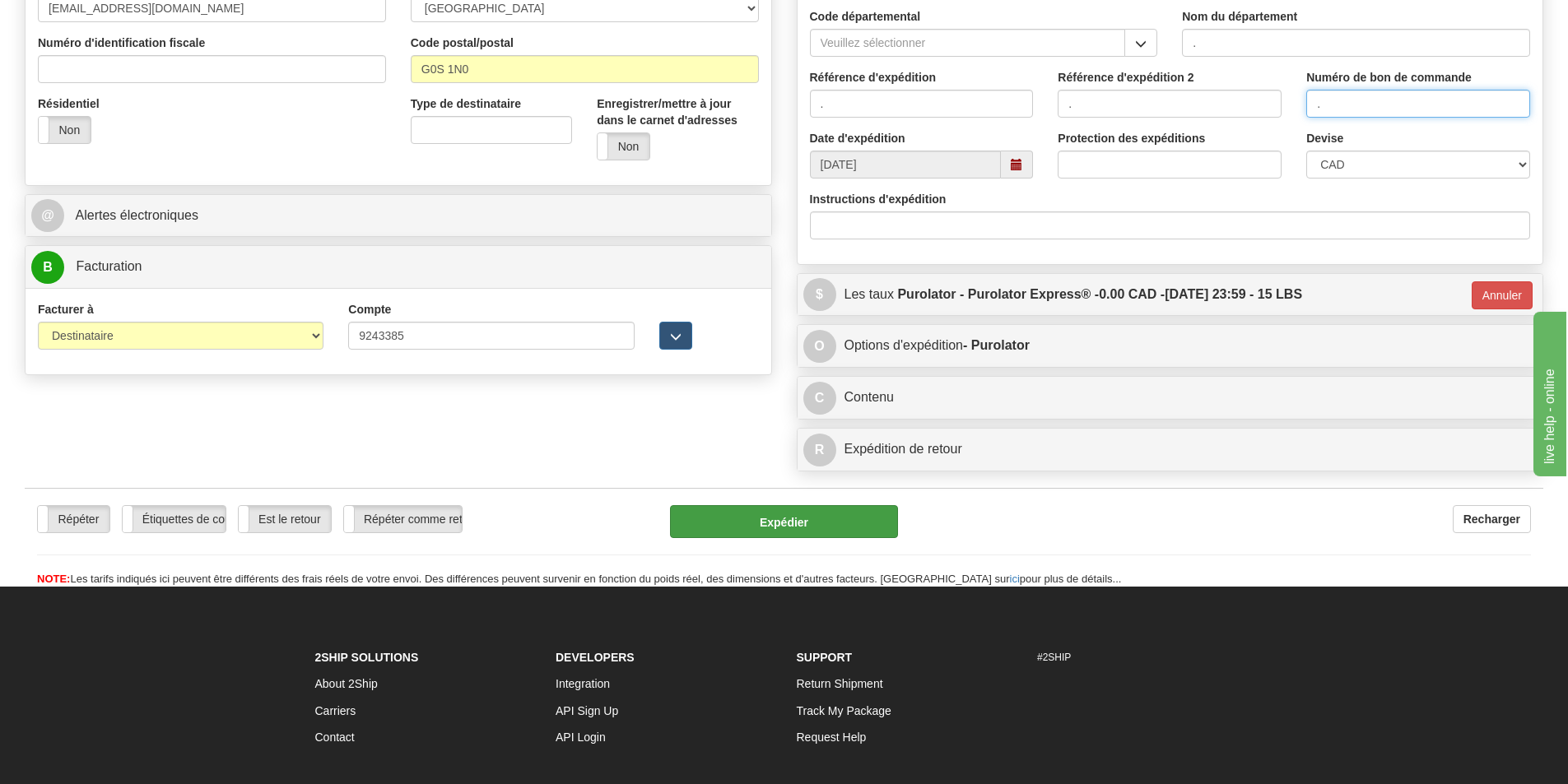
type input "."
click at [831, 516] on button "Expédier" at bounding box center [784, 522] width 228 height 33
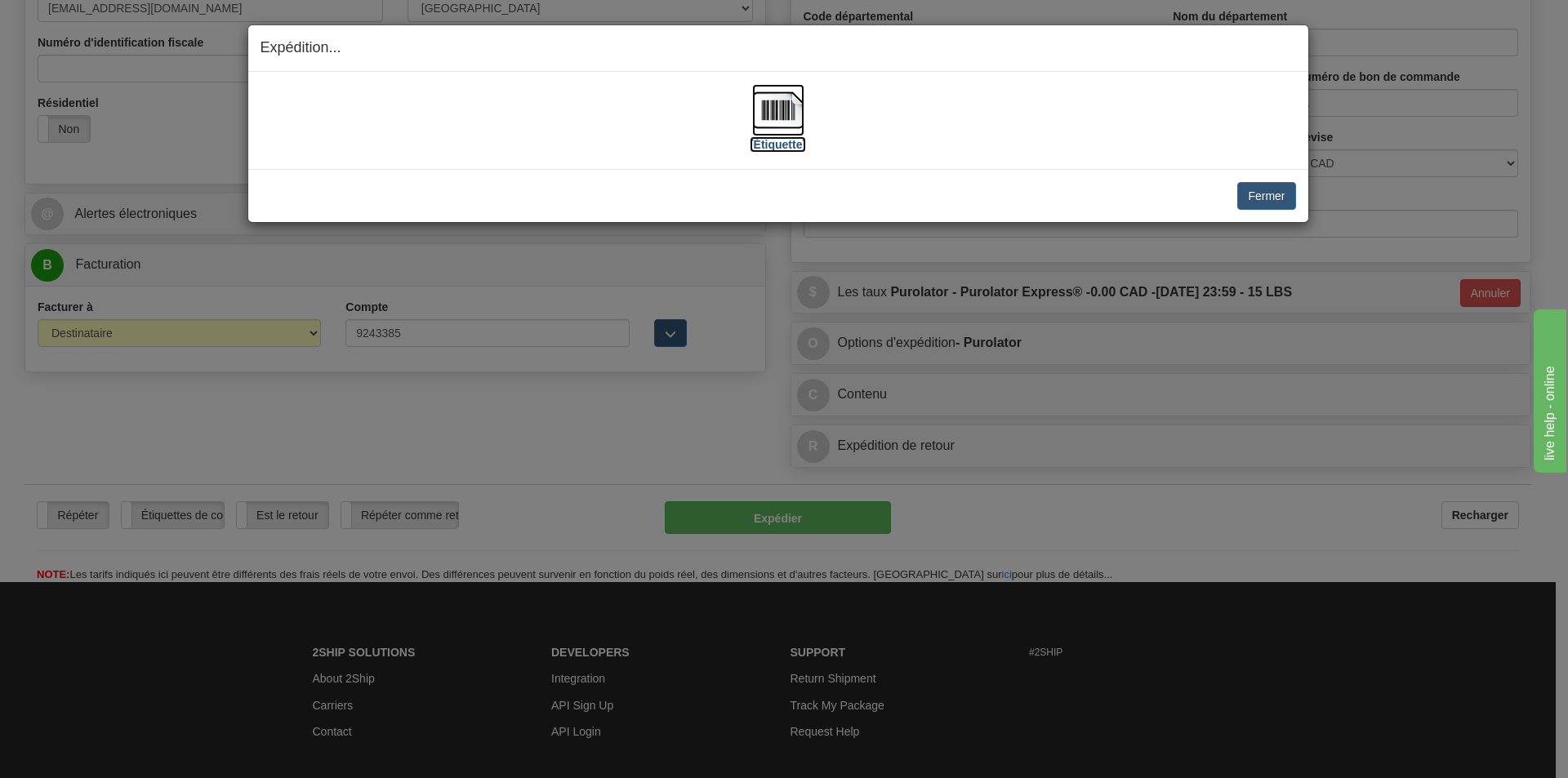
click at [779, 104] on img at bounding box center [778, 109] width 52 height 52
